Goal: Information Seeking & Learning: Learn about a topic

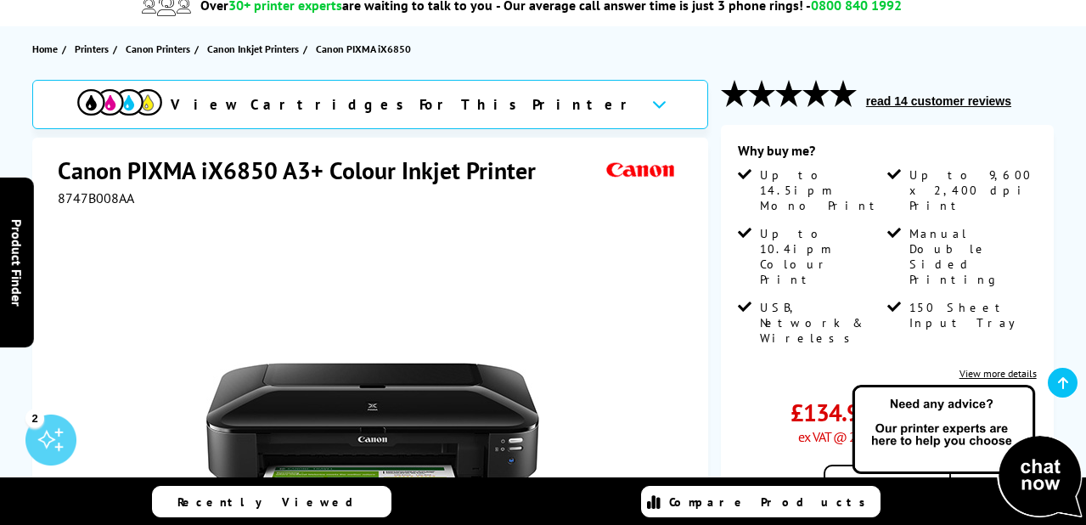
scroll to position [307, 0]
